Goal: Task Accomplishment & Management: Manage account settings

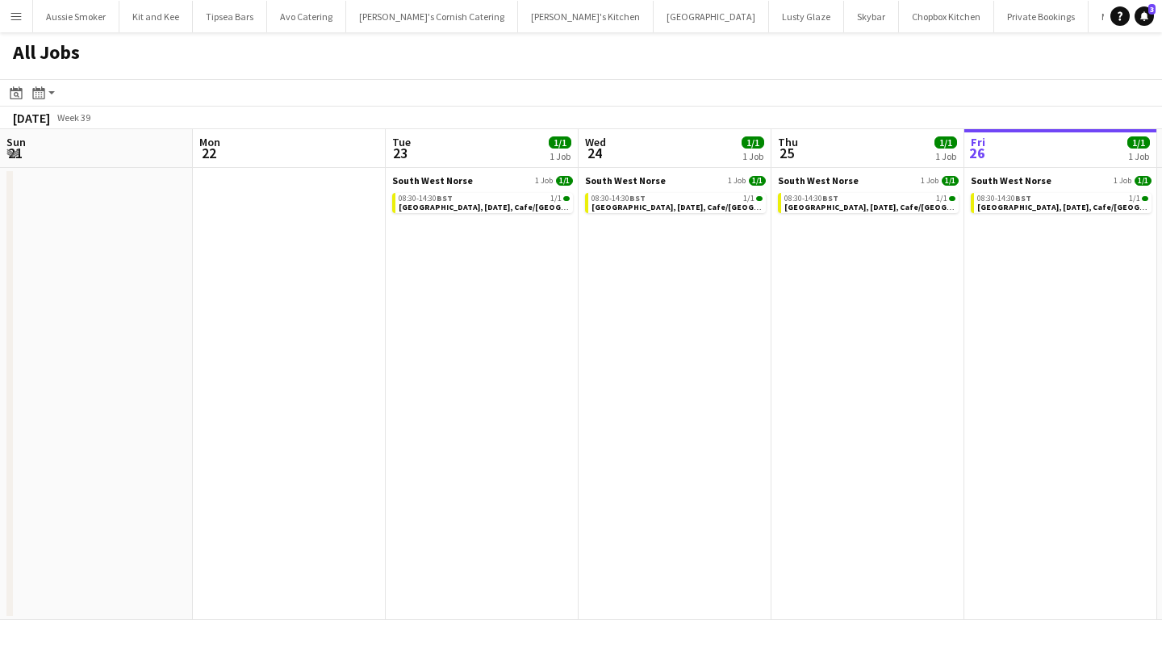
scroll to position [0, 437]
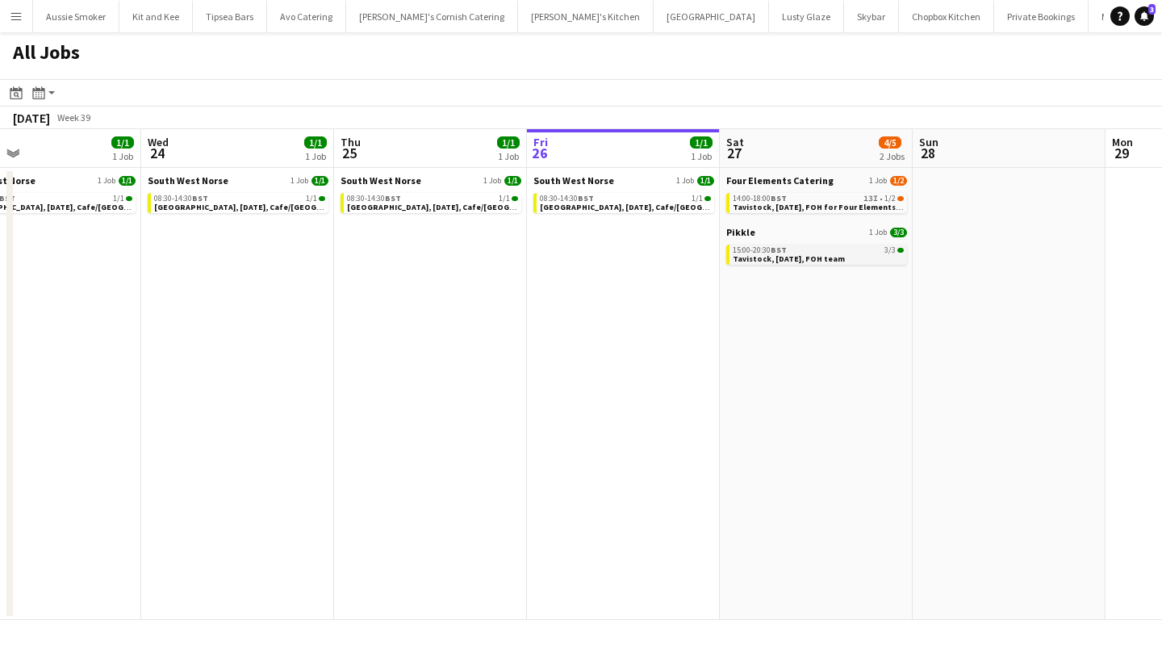
click at [806, 254] on span "Tavistock, [DATE], FOH team" at bounding box center [789, 258] width 112 height 10
click at [19, 26] on button "Menu" at bounding box center [16, 16] width 32 height 32
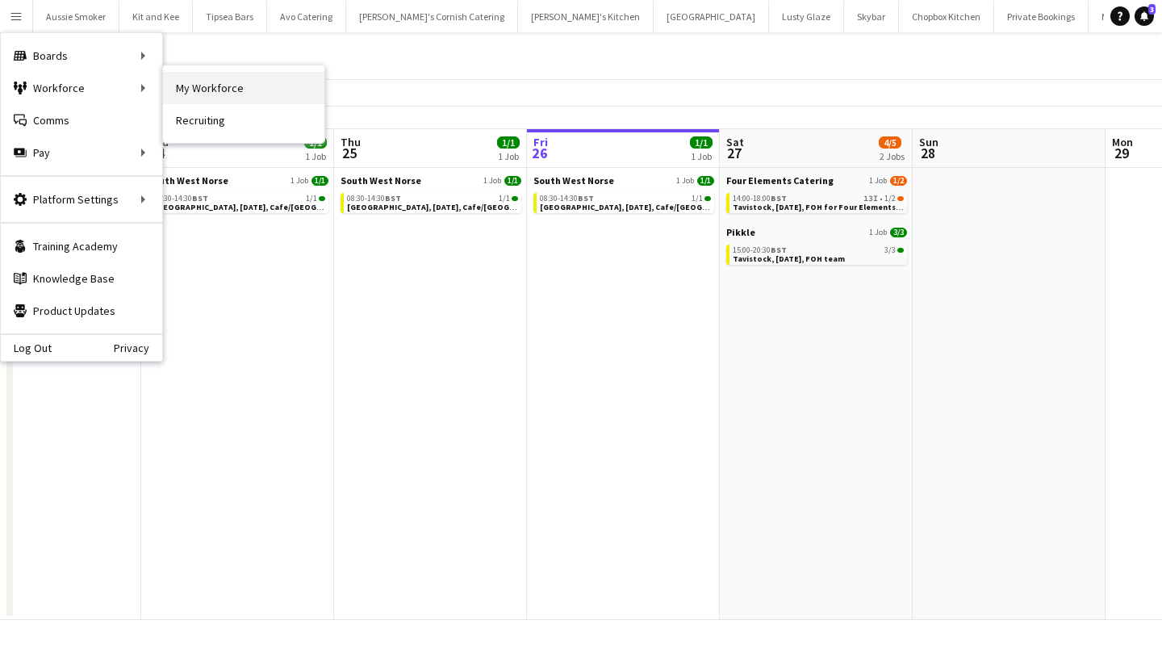
click at [244, 93] on link "My Workforce" at bounding box center [243, 88] width 161 height 32
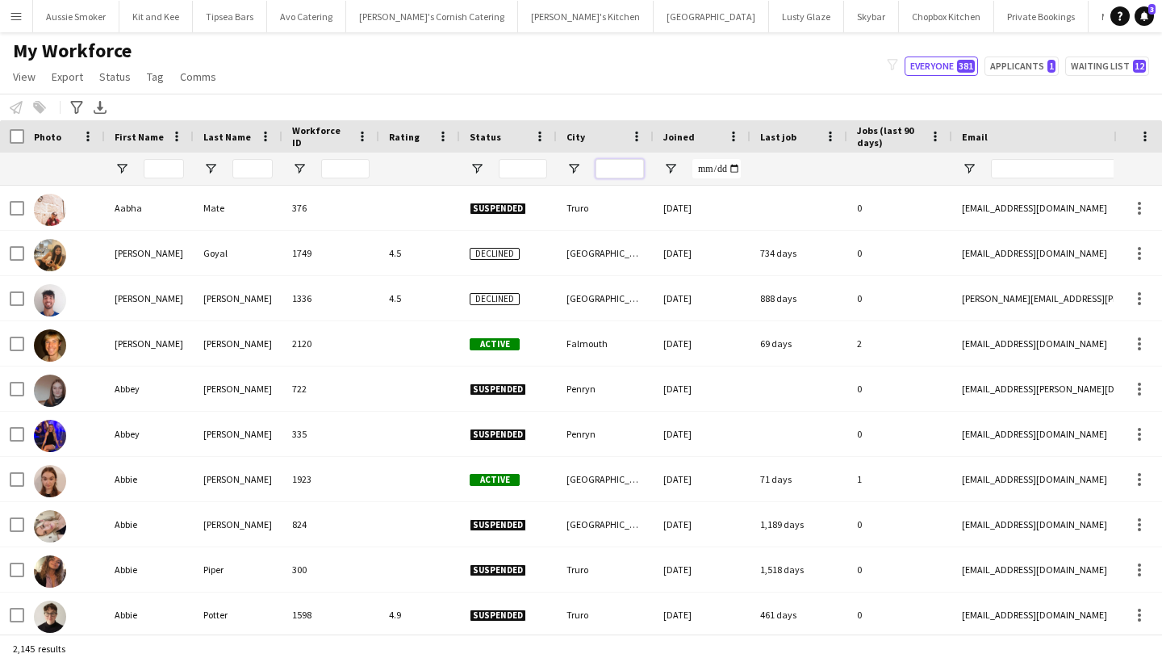
click at [616, 163] on input "City Filter Input" at bounding box center [619, 168] width 48 height 19
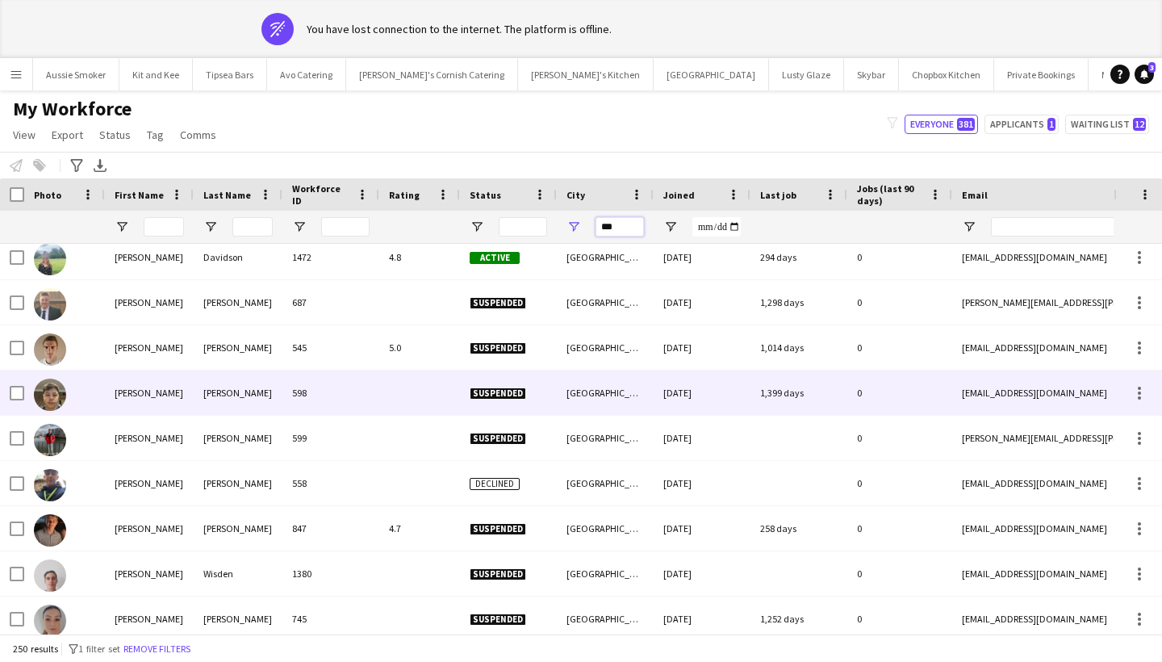
scroll to position [4170, 0]
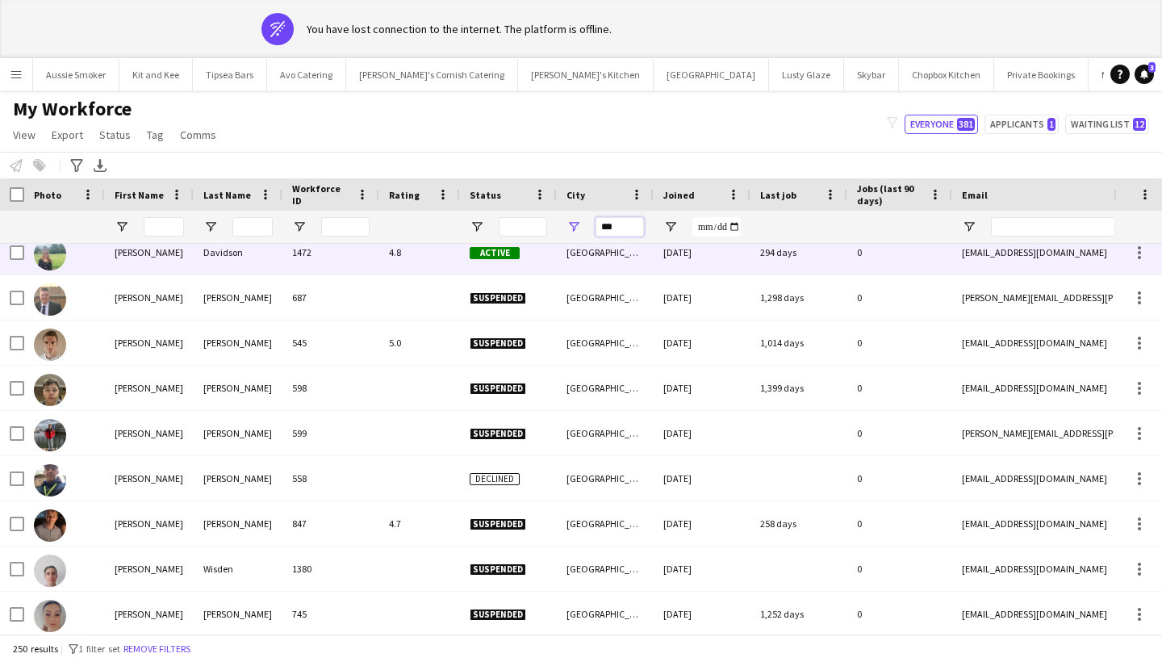
type input "***"
click at [430, 259] on div "4.8" at bounding box center [419, 252] width 81 height 44
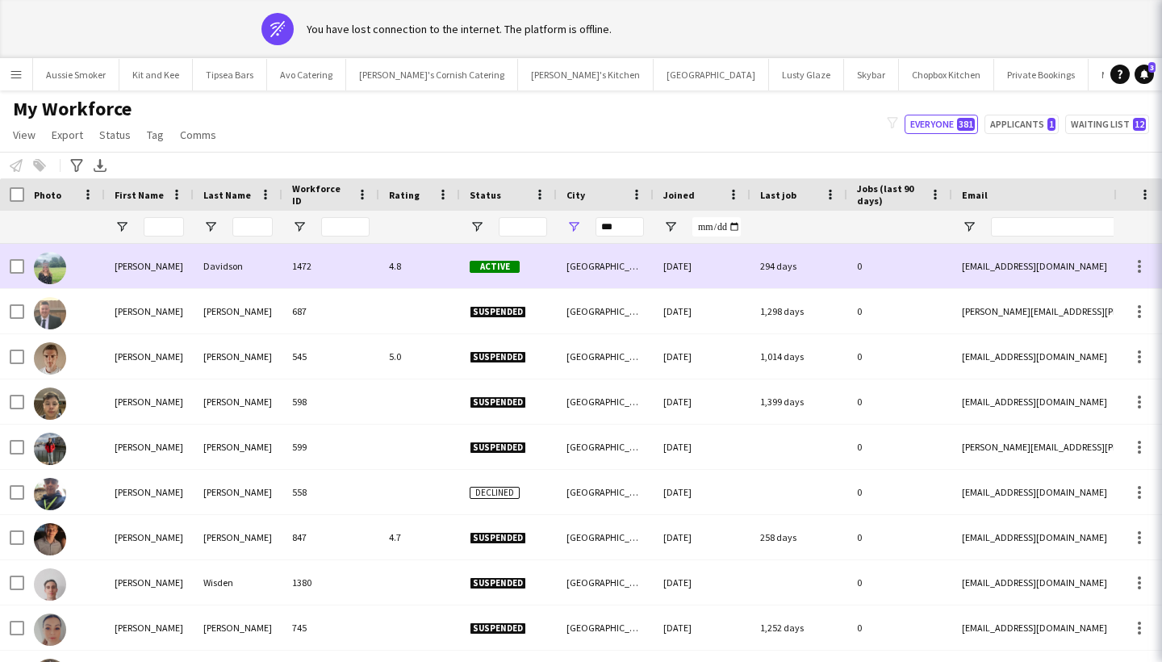
scroll to position [4157, 0]
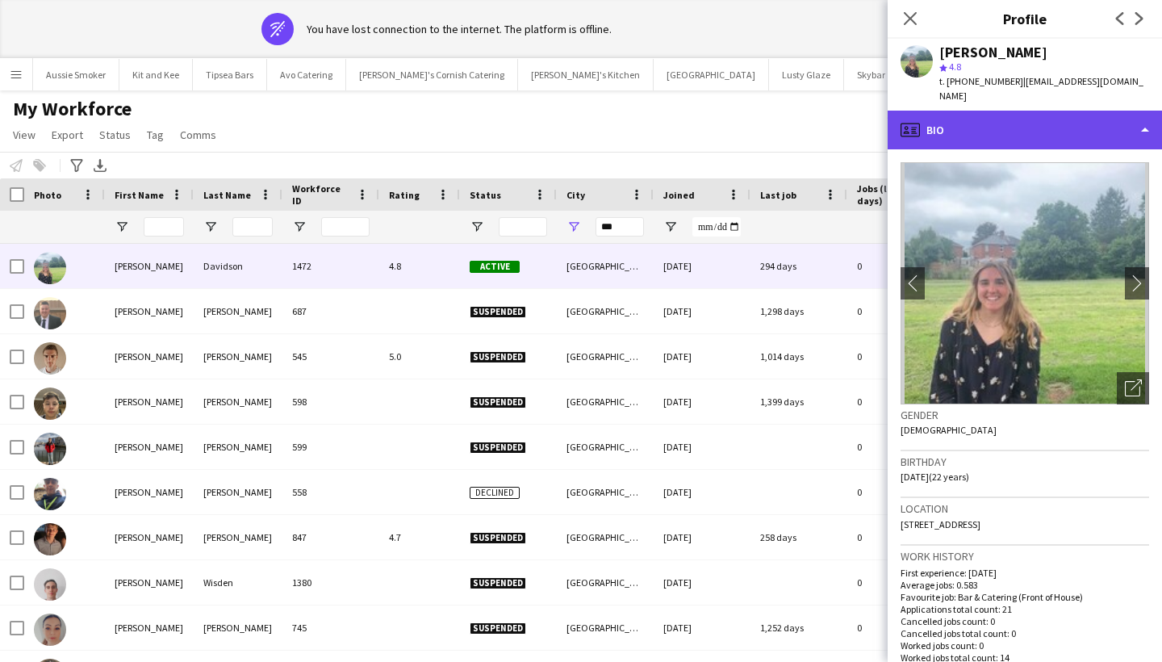
click at [1088, 113] on div "profile Bio" at bounding box center [1024, 130] width 274 height 39
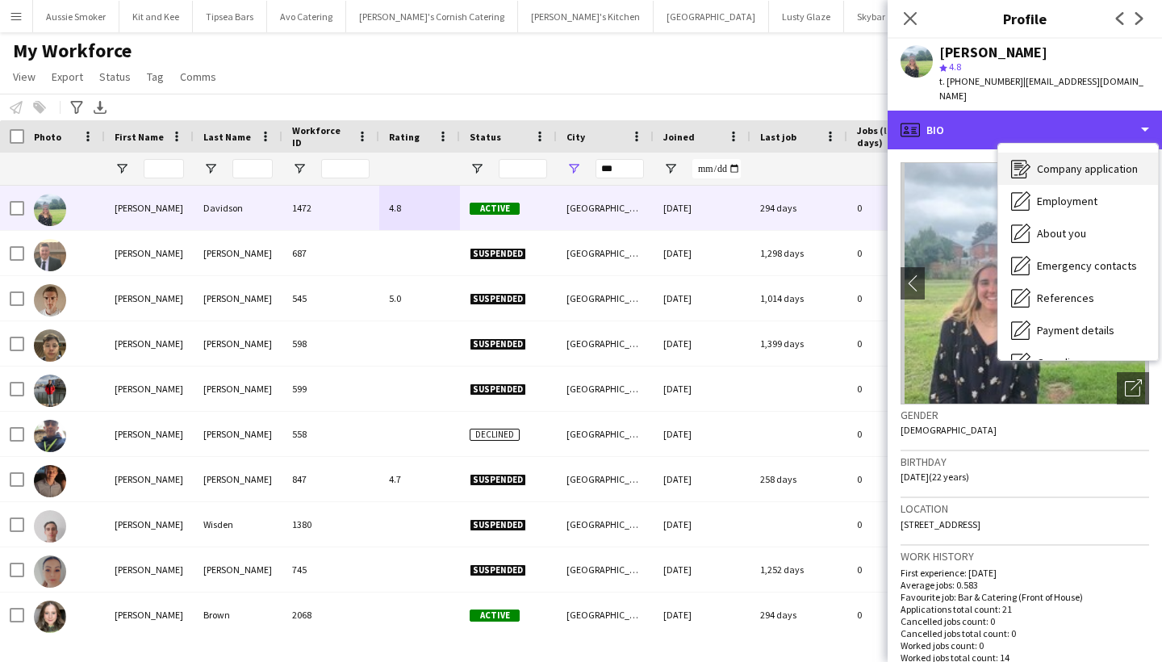
scroll to position [23, 0]
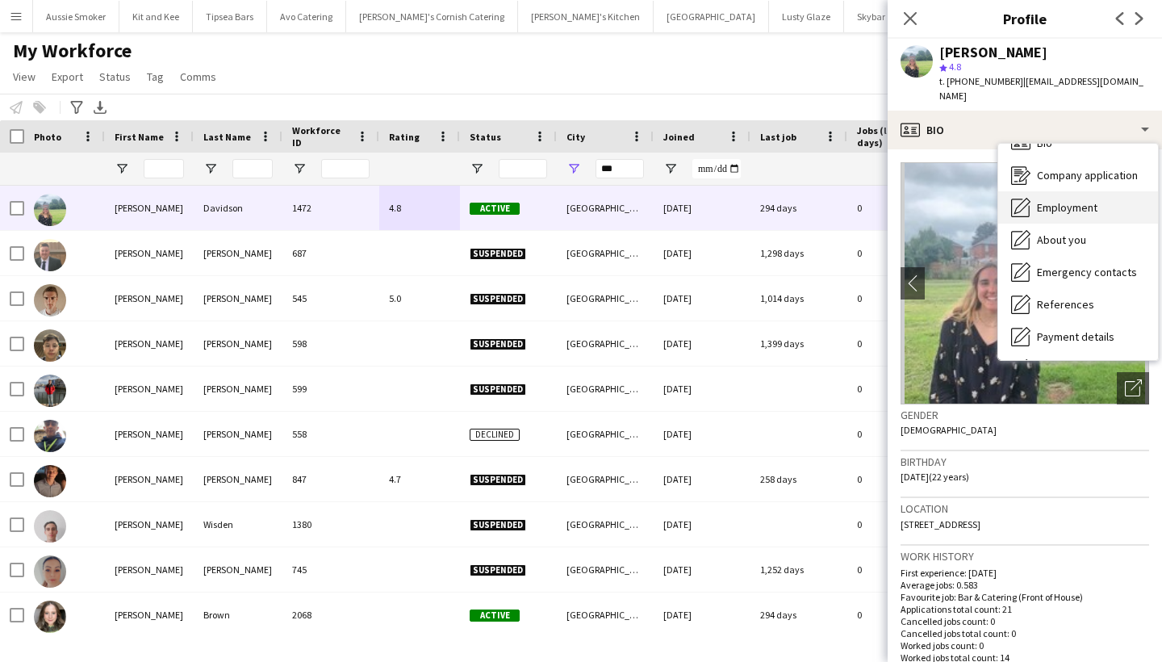
click at [1073, 200] on span "Employment" at bounding box center [1067, 207] width 61 height 15
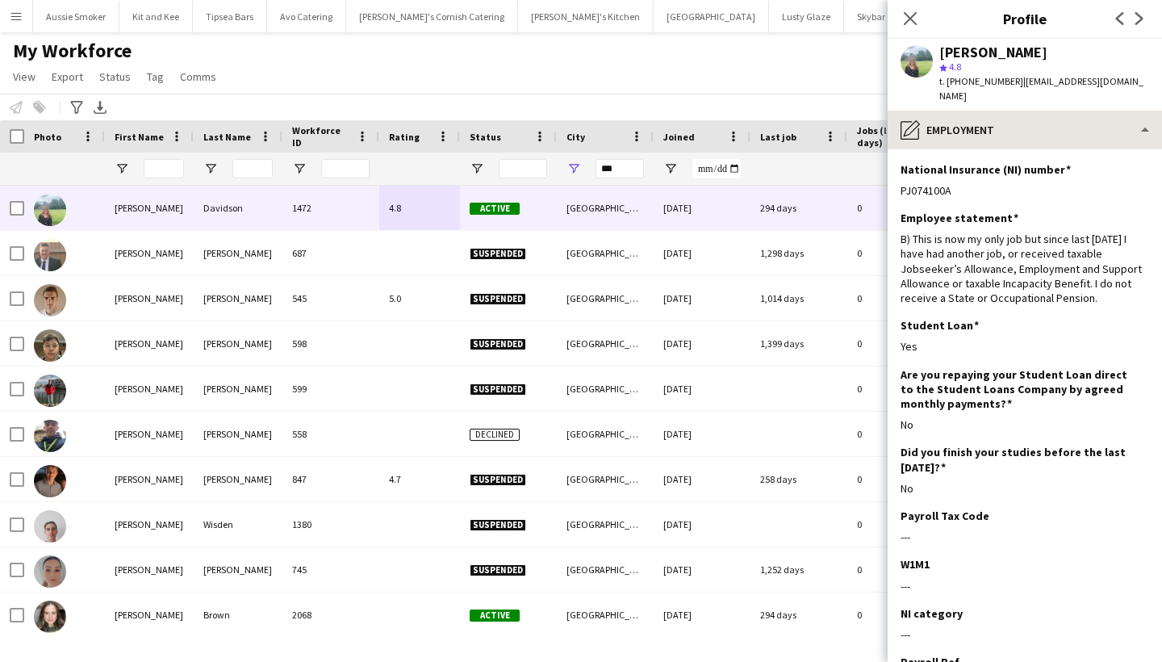
scroll to position [0, 0]
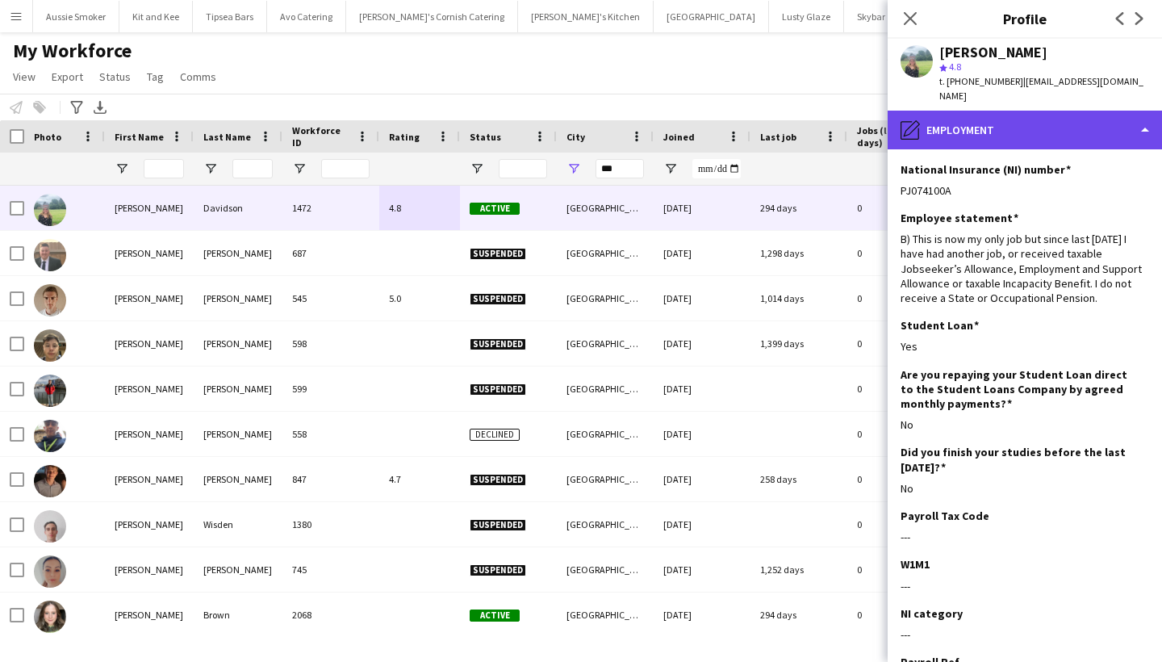
click at [1033, 120] on div "pencil4 Employment" at bounding box center [1024, 130] width 274 height 39
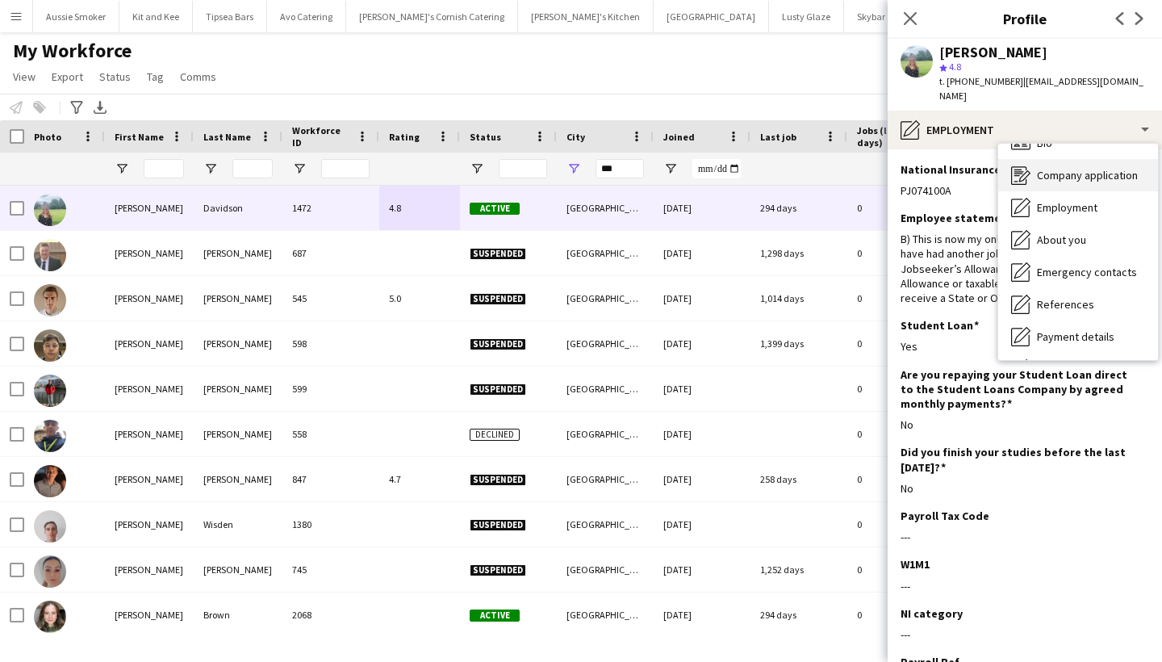
click at [1062, 168] on span "Company application" at bounding box center [1087, 175] width 101 height 15
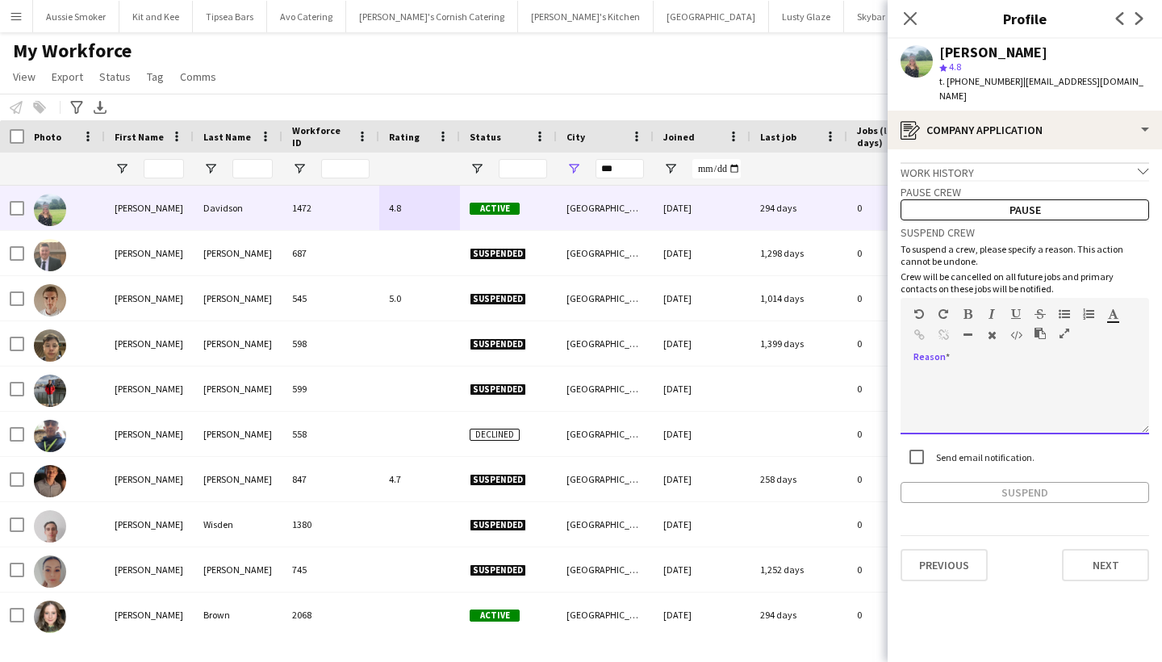
click at [974, 370] on div at bounding box center [1024, 402] width 248 height 65
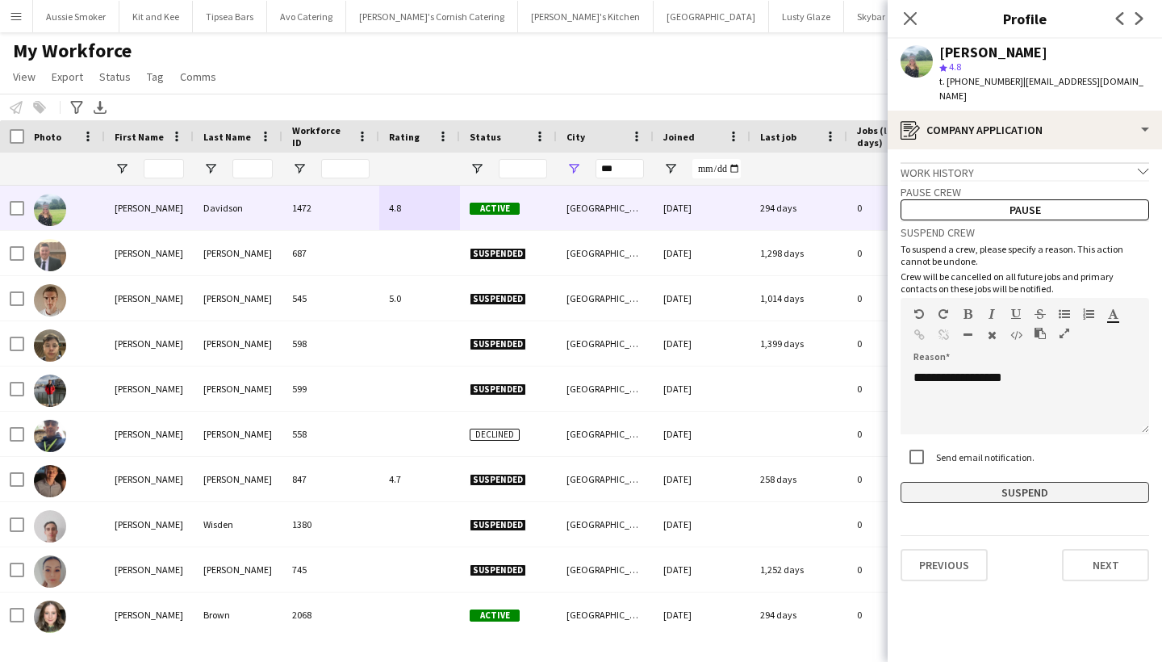
click at [973, 482] on button "Suspend" at bounding box center [1024, 492] width 248 height 21
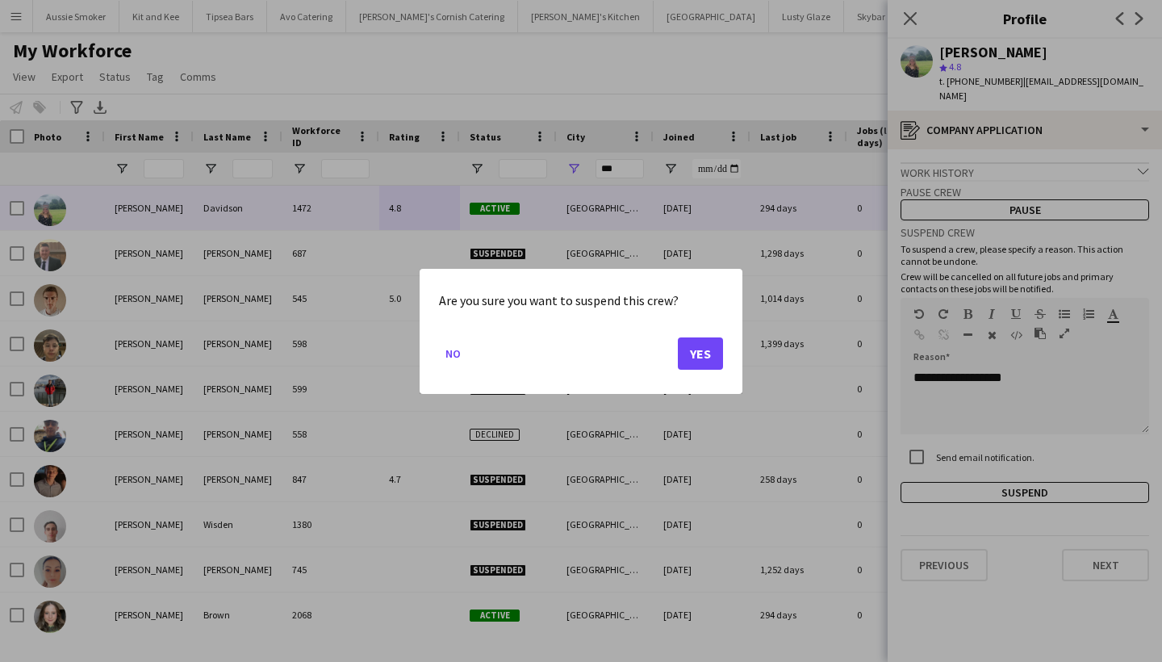
click at [702, 340] on button "Yes" at bounding box center [700, 352] width 45 height 32
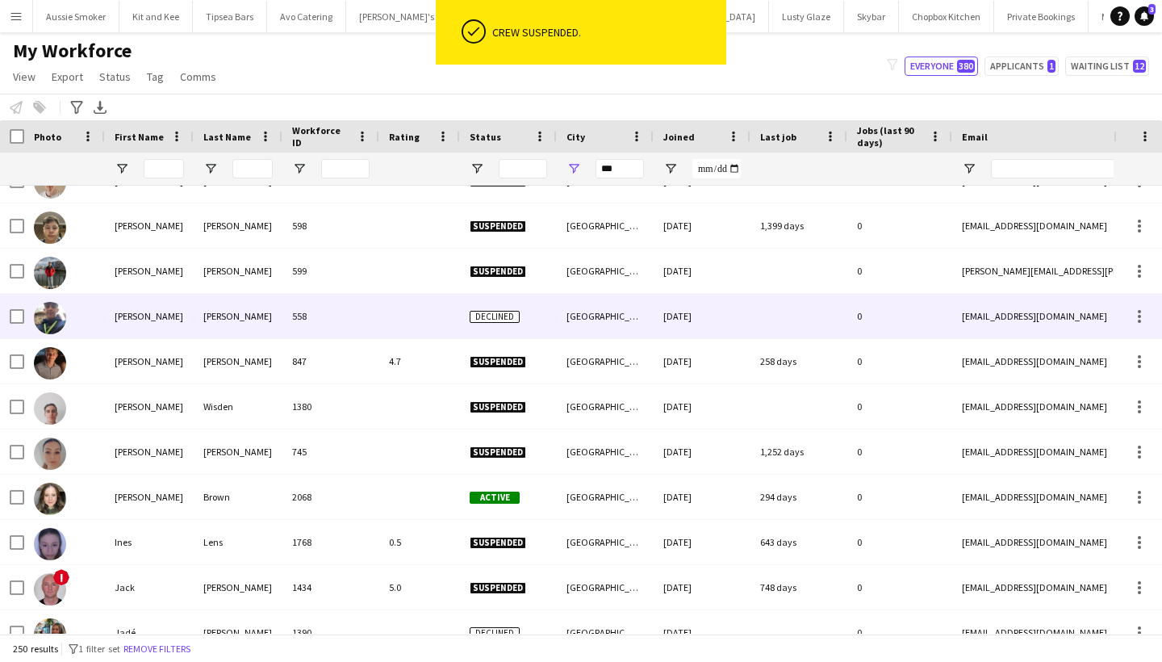
scroll to position [4279, 0]
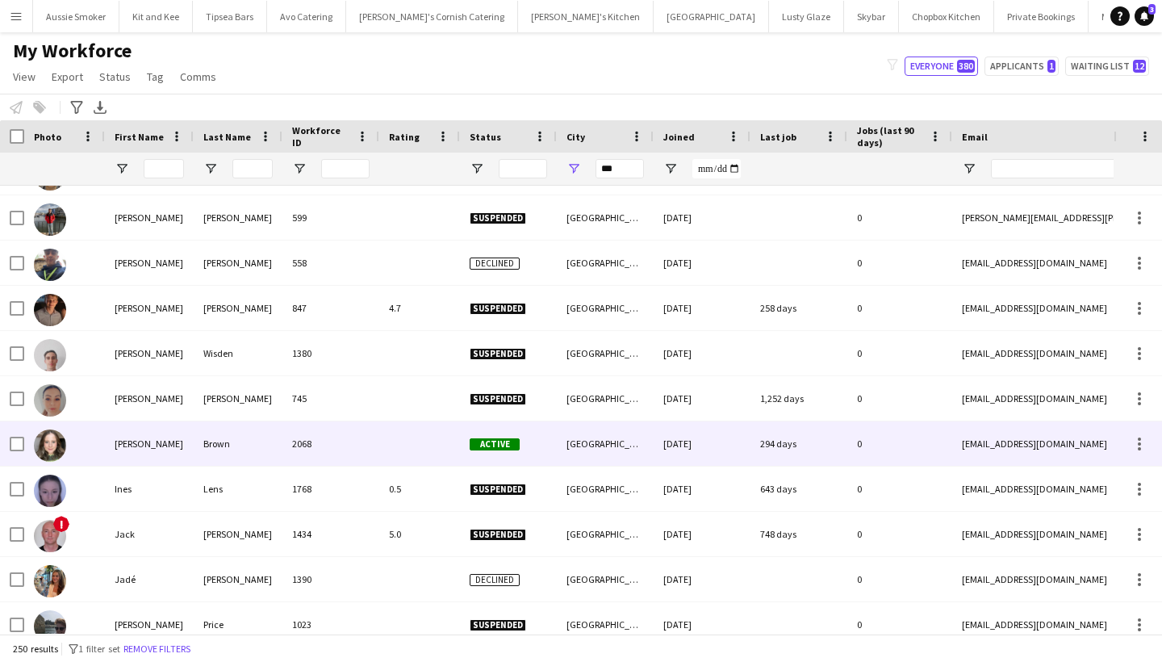
click at [449, 441] on div at bounding box center [419, 443] width 81 height 44
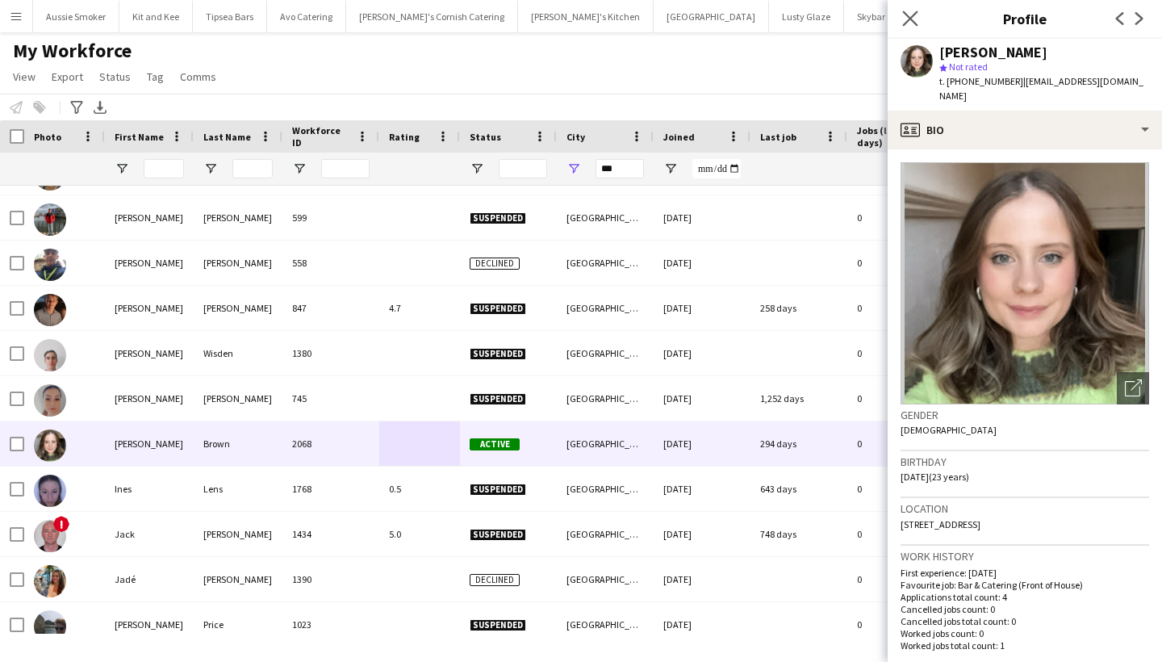
click at [911, 7] on app-icon "Close pop-in" at bounding box center [910, 18] width 23 height 23
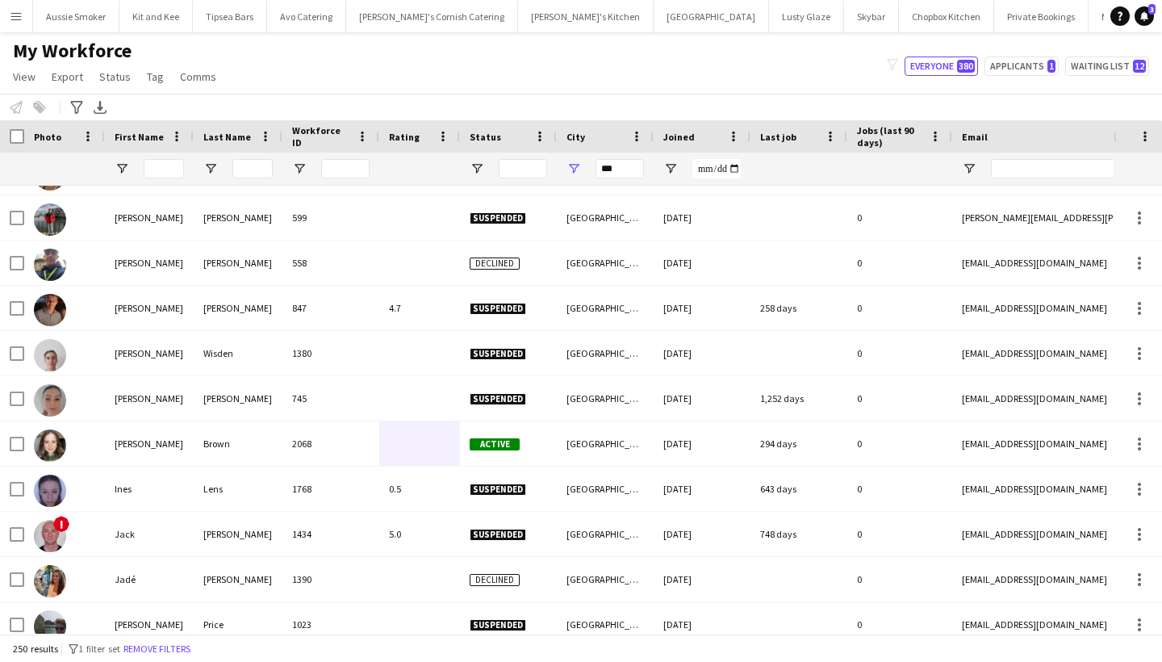
scroll to position [2, 0]
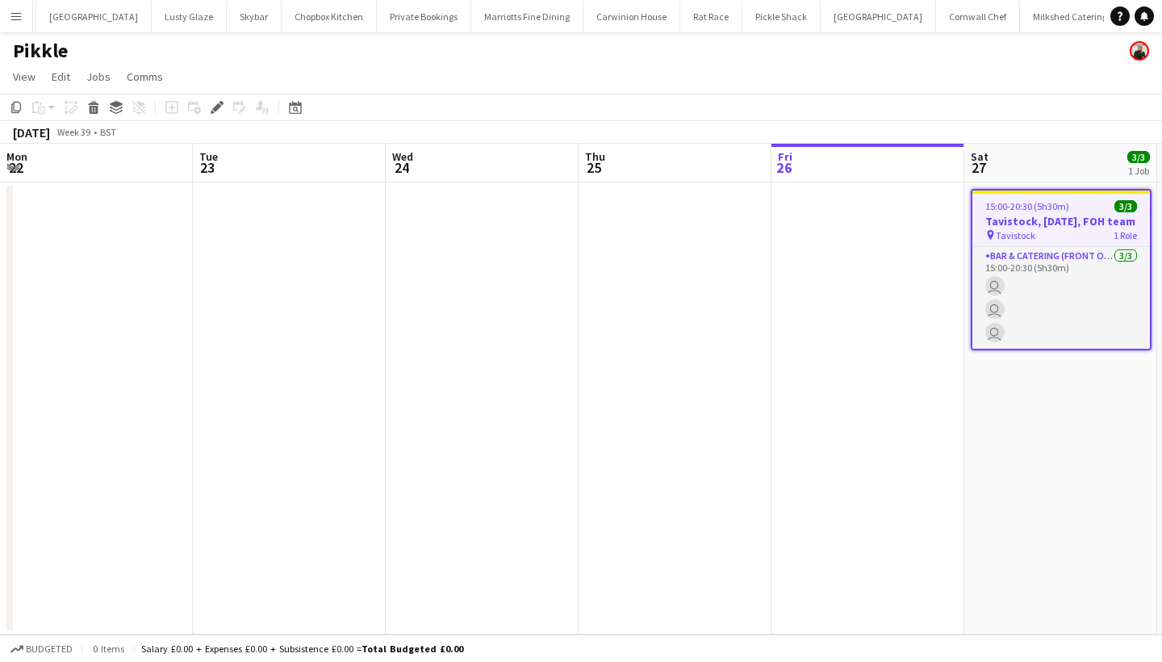
scroll to position [0, 554]
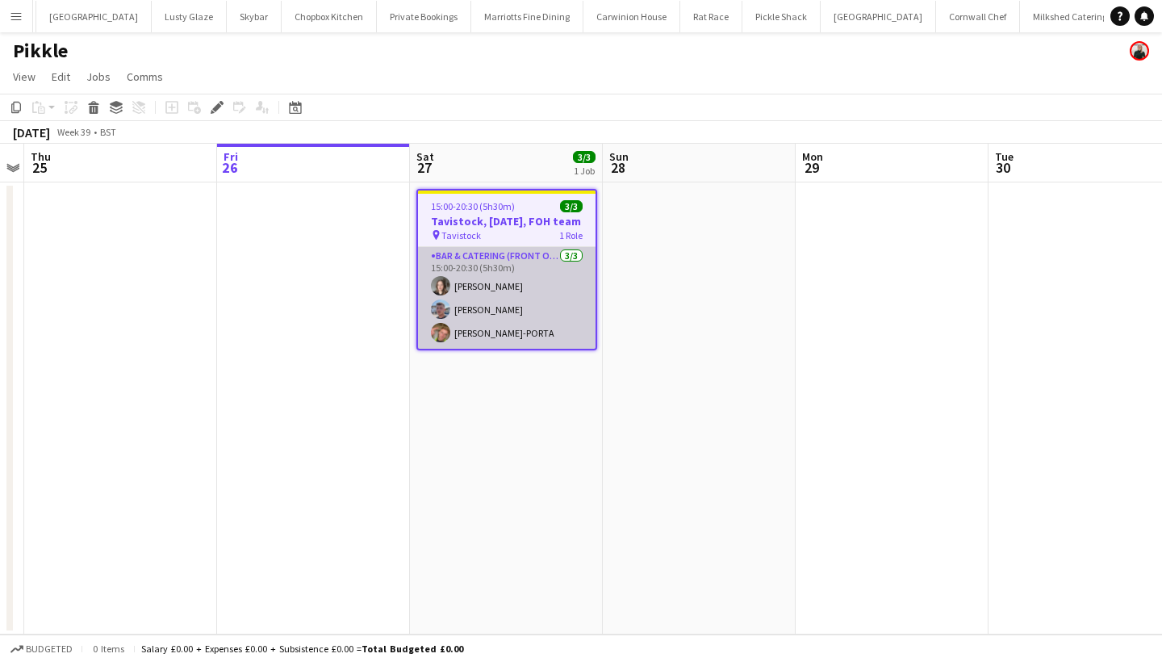
click at [545, 313] on app-card-role "Bar & Catering (Front of House) 3/3 15:00-20:30 (5h30m) Lauren Rickard Jack Bel…" at bounding box center [506, 298] width 177 height 102
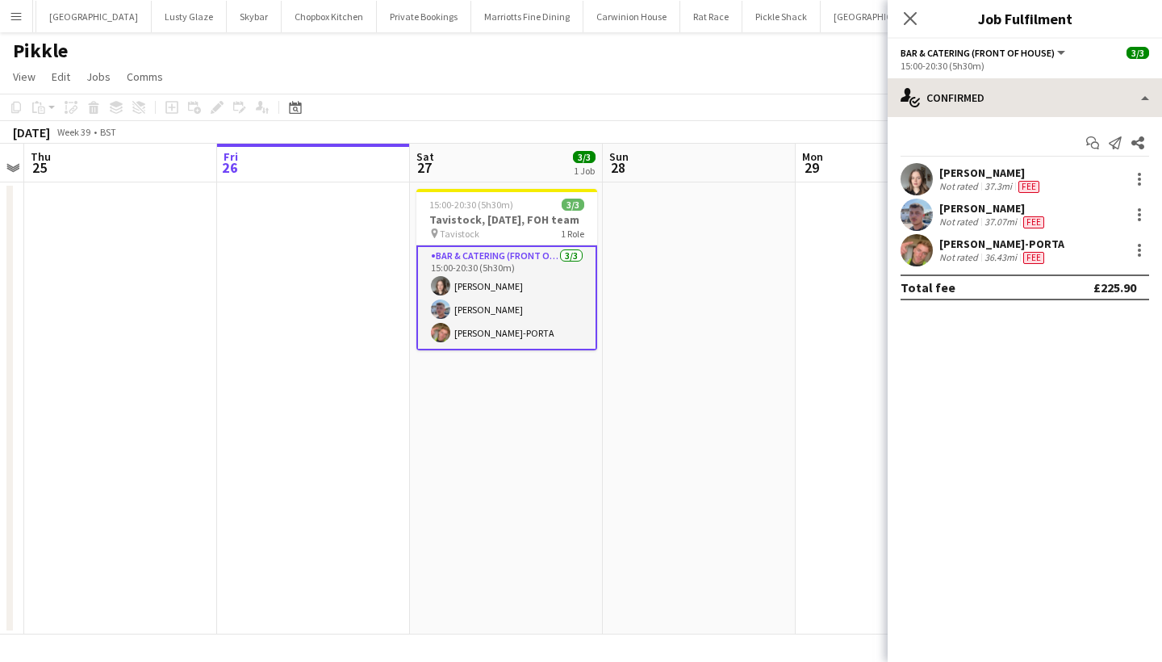
scroll to position [0, 0]
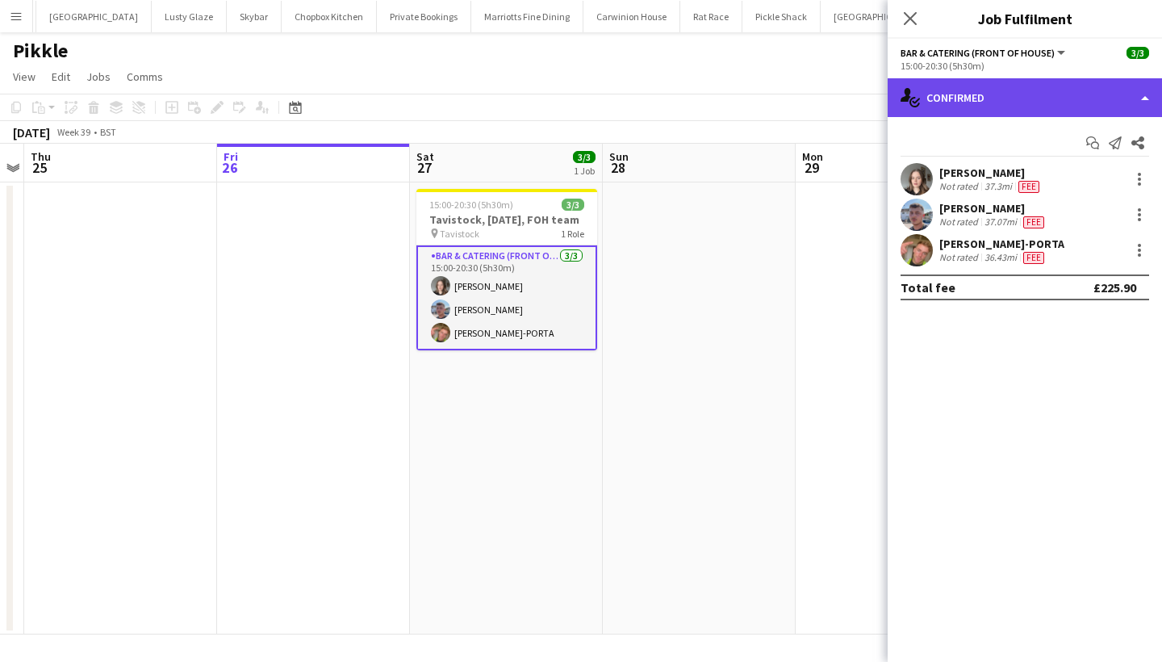
click at [1052, 86] on div "single-neutral-actions-check-2 Confirmed" at bounding box center [1024, 97] width 274 height 39
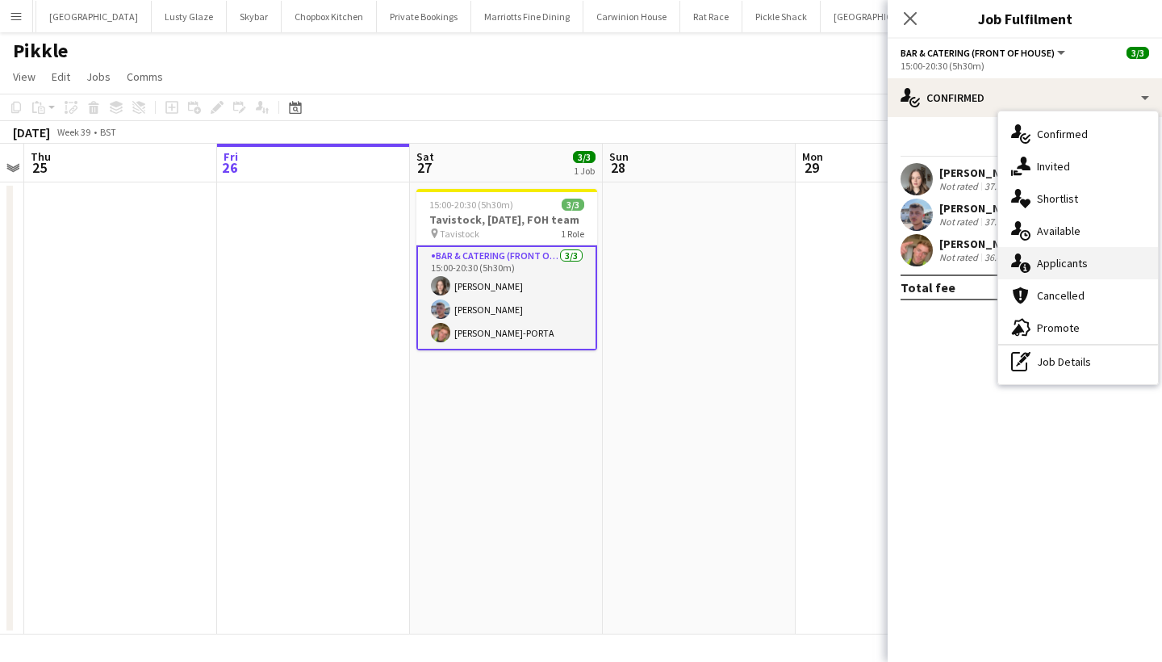
click at [1060, 257] on span "Applicants" at bounding box center [1062, 263] width 51 height 15
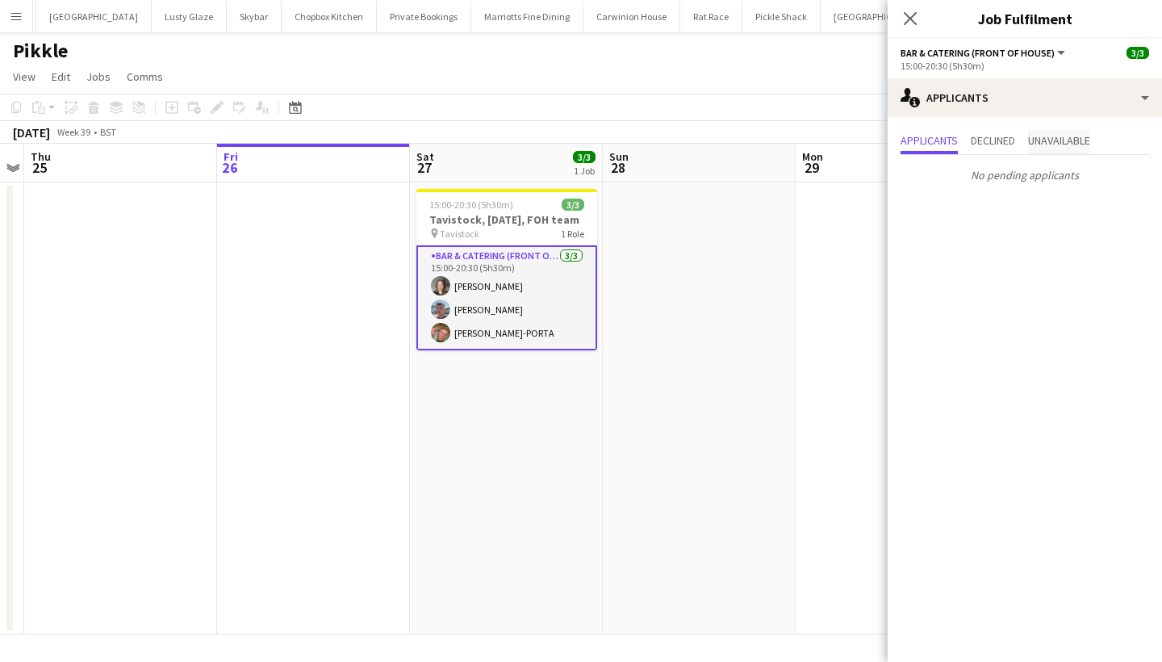
click at [1051, 136] on span "Unavailable" at bounding box center [1059, 140] width 62 height 11
click at [1007, 143] on span "Declined" at bounding box center [993, 140] width 44 height 11
click at [926, 141] on span "Applicants" at bounding box center [928, 140] width 57 height 11
click at [908, 19] on icon "Close pop-in" at bounding box center [909, 17] width 15 height 15
